Goal: Information Seeking & Learning: Learn about a topic

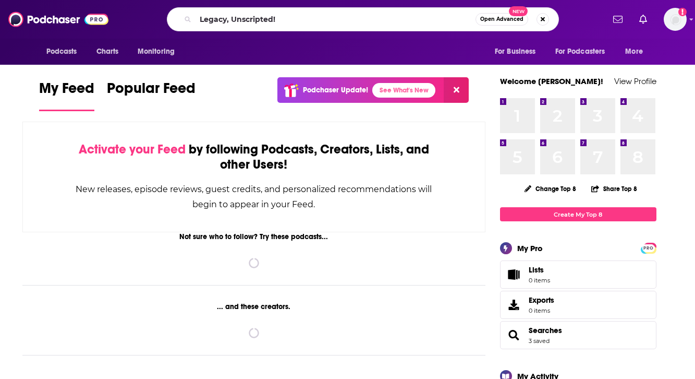
type input "Legacy, Unscripted!"
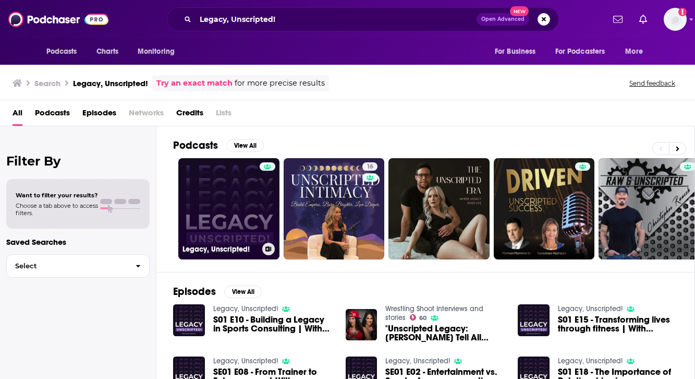
click at [239, 198] on link "Legacy, Unscripted!" at bounding box center [228, 208] width 101 height 101
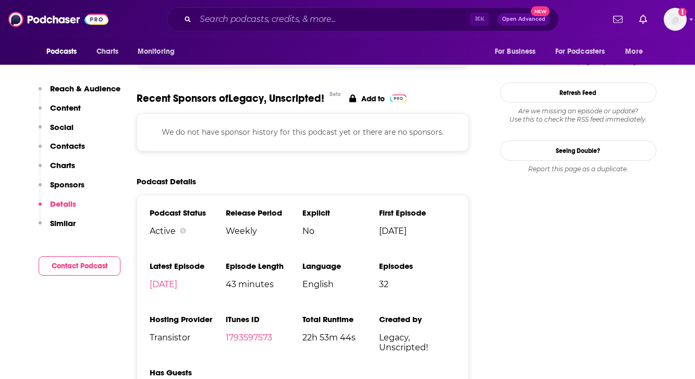
scroll to position [929, 0]
